Goal: Task Accomplishment & Management: Use online tool/utility

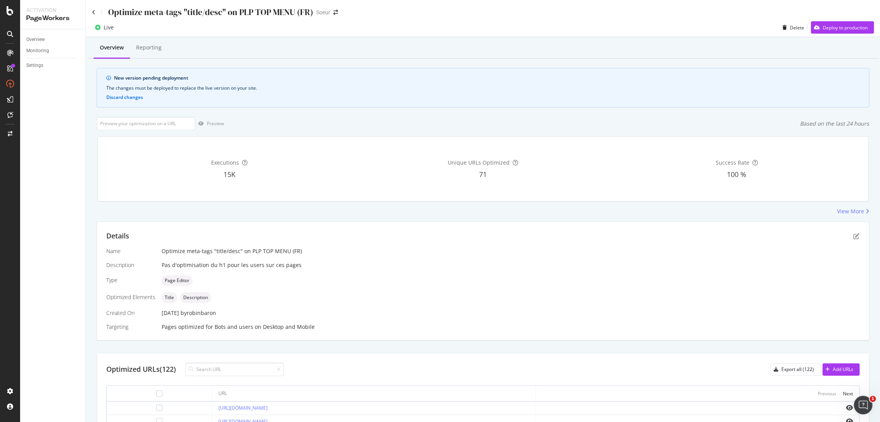
click at [813, 28] on div "button" at bounding box center [817, 27] width 12 height 5
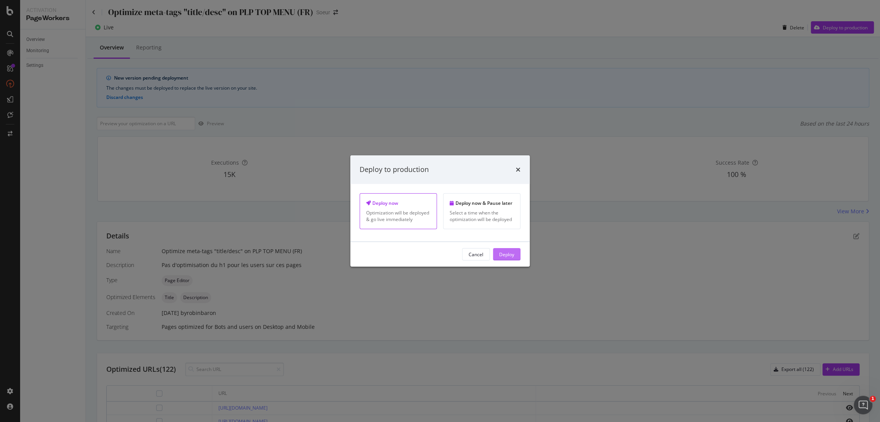
click at [500, 257] on div "Deploy" at bounding box center [506, 254] width 15 height 7
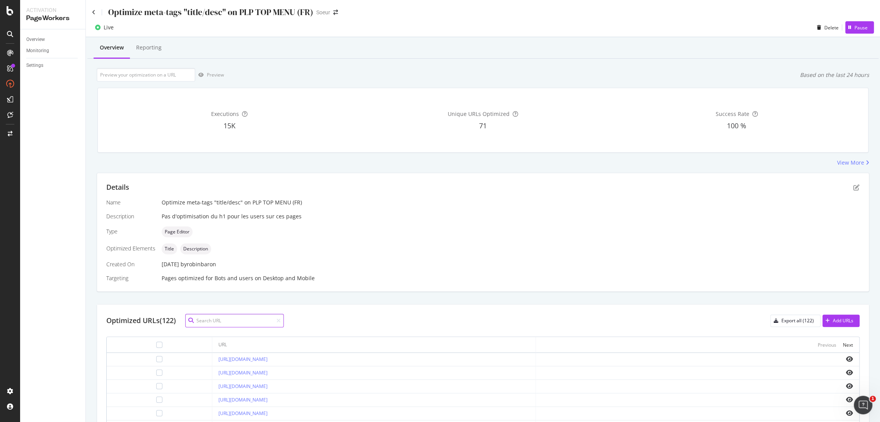
click at [228, 319] on input at bounding box center [234, 321] width 99 height 14
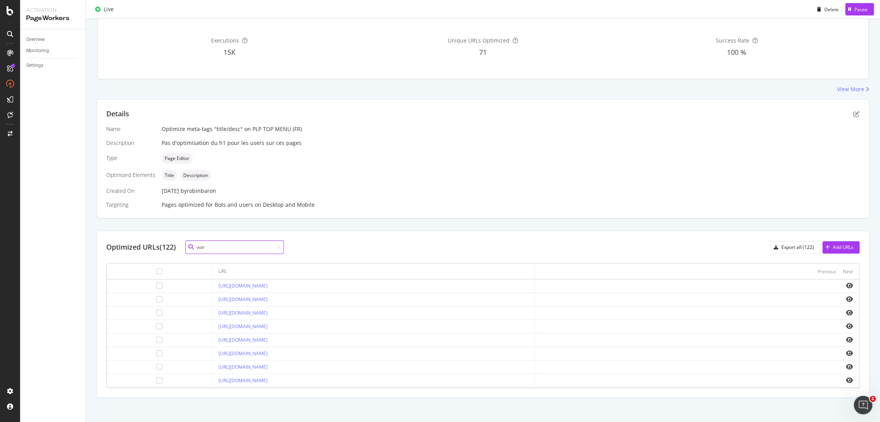
scroll to position [75, 0]
type input "voir"
click at [156, 379] on div at bounding box center [159, 379] width 6 height 6
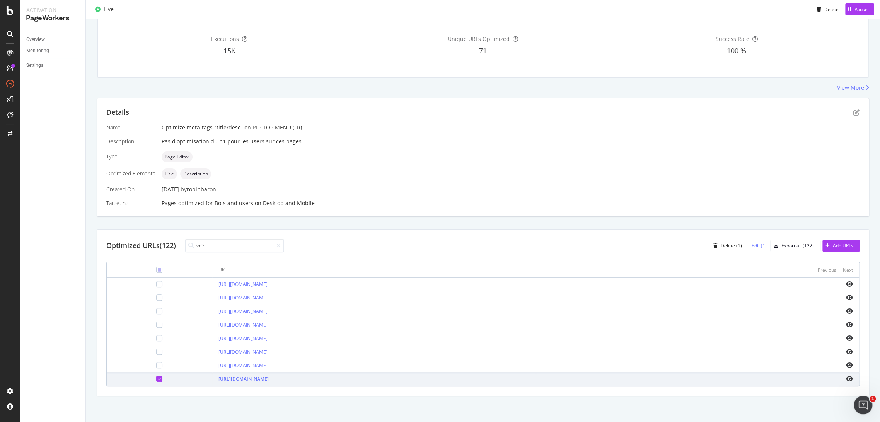
click at [752, 246] on div "Edit (1)" at bounding box center [759, 245] width 15 height 7
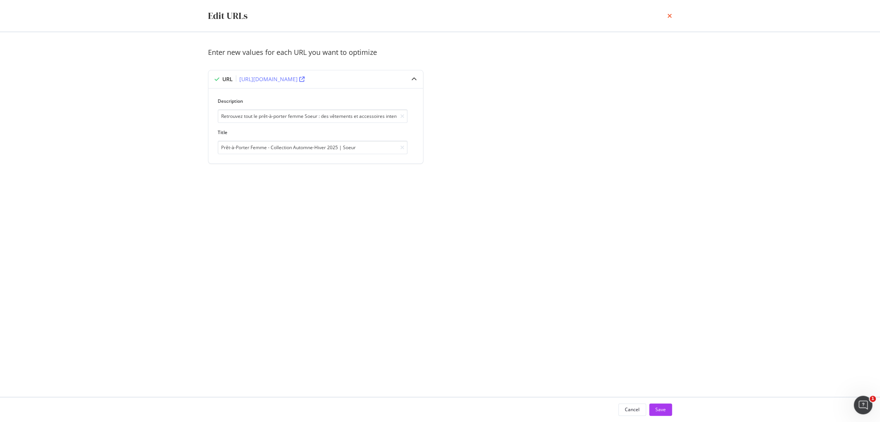
click at [671, 17] on icon "times" at bounding box center [669, 16] width 5 height 6
